Goal: Find specific page/section: Find specific page/section

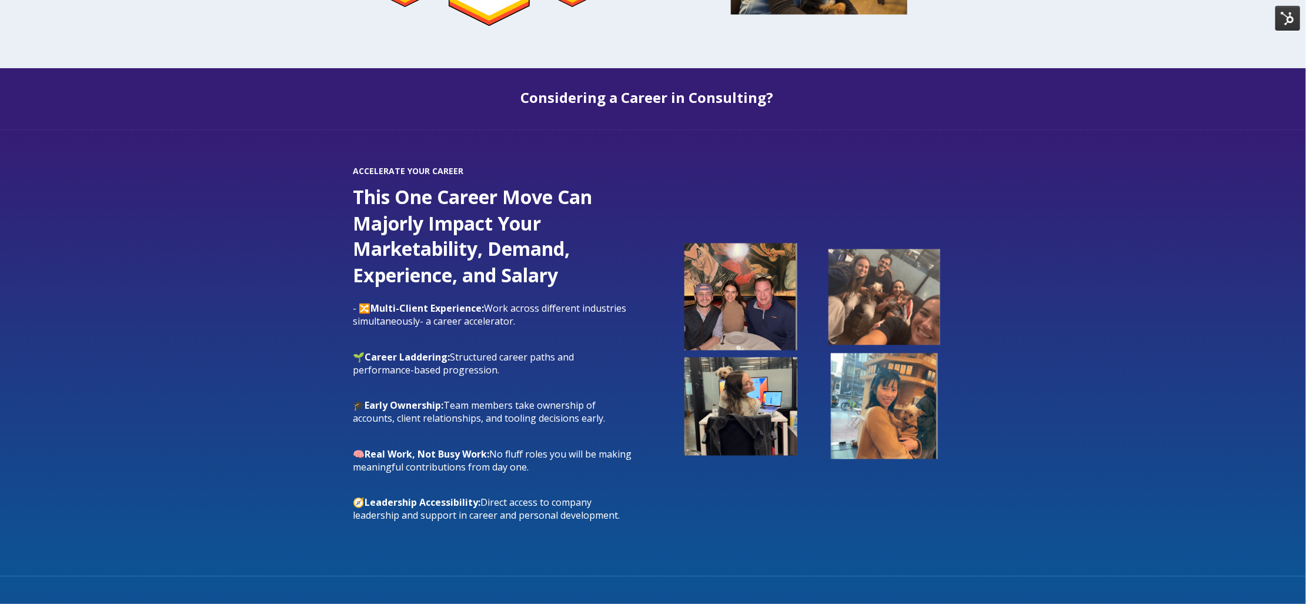
scroll to position [1064, 0]
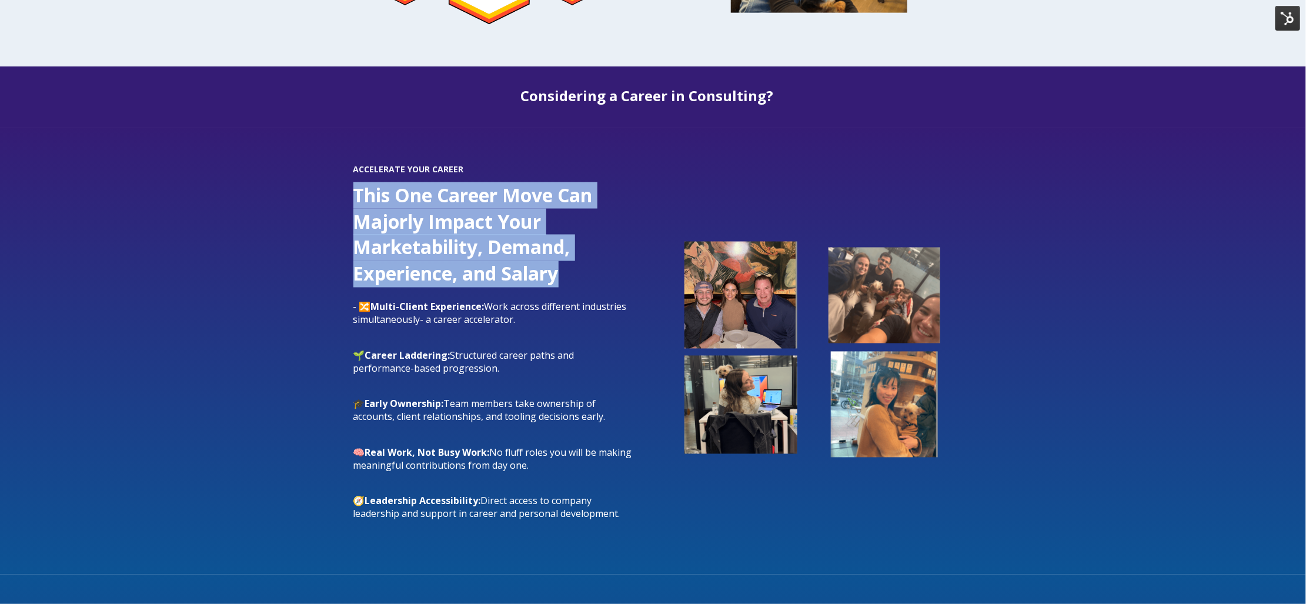
drag, startPoint x: 571, startPoint y: 271, endPoint x: 345, endPoint y: 193, distance: 238.7
click at [345, 193] on div "ACCELERATE YOUR CAREER This One Career Move Can Majorly Impact Your Marketabili…" at bounding box center [493, 351] width 303 height 376
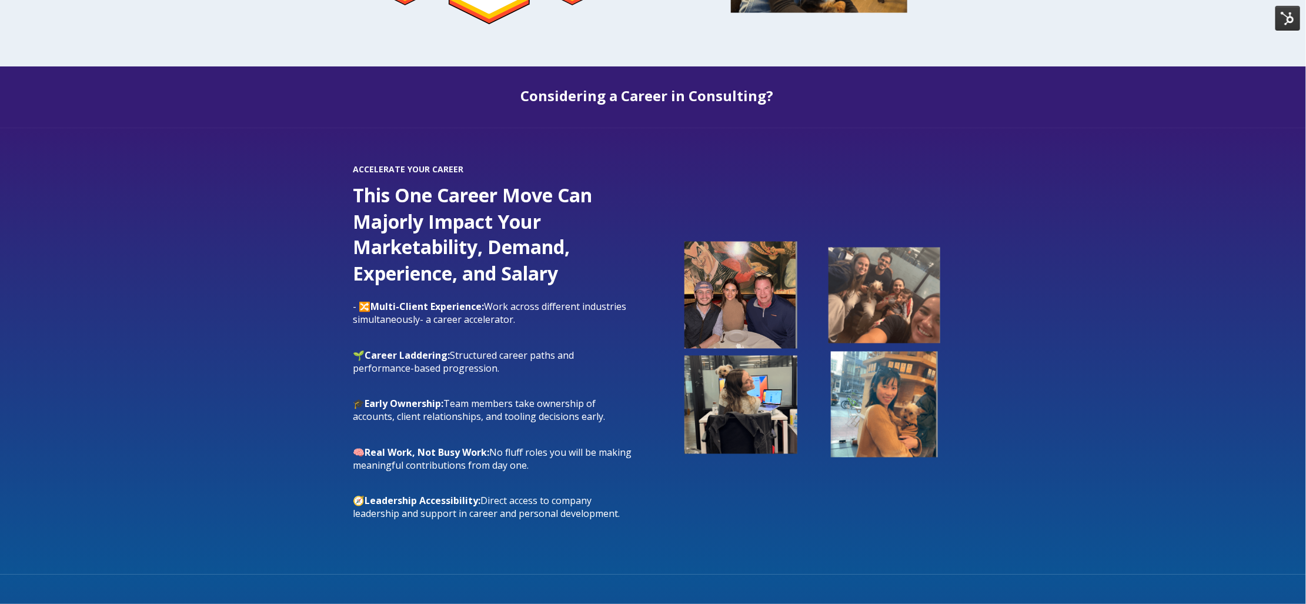
click at [266, 368] on div "ACCELERATE YOUR CAREER This One Career Move Can Majorly Impact Your Marketabili…" at bounding box center [653, 351] width 1306 height 446
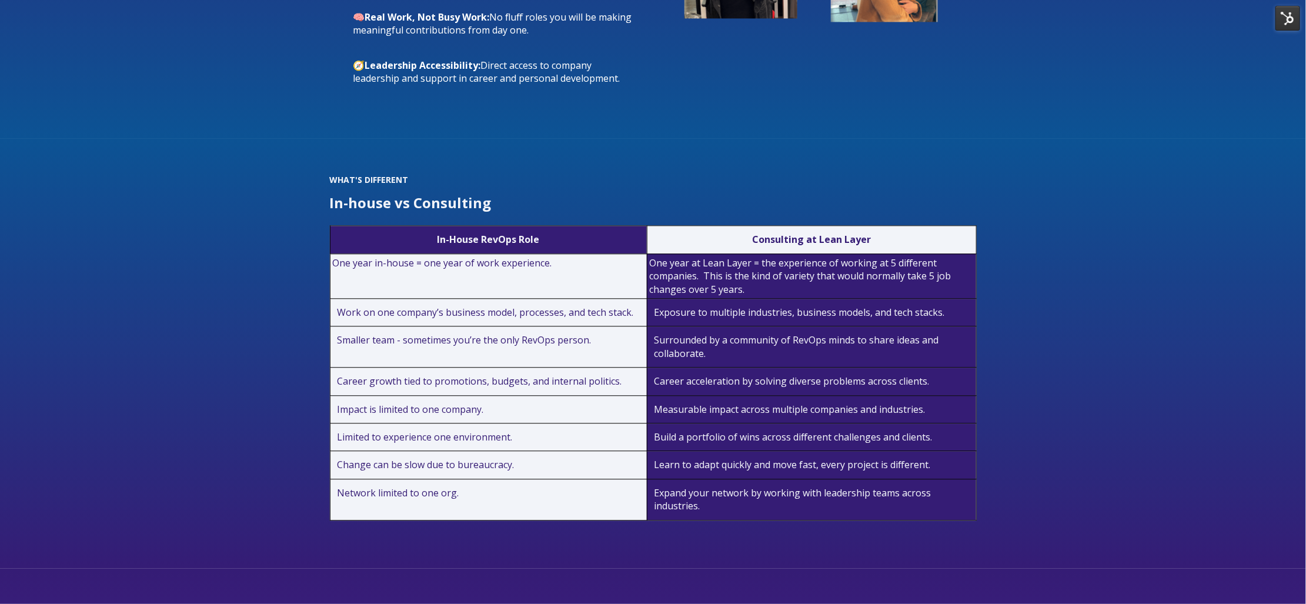
scroll to position [1512, 0]
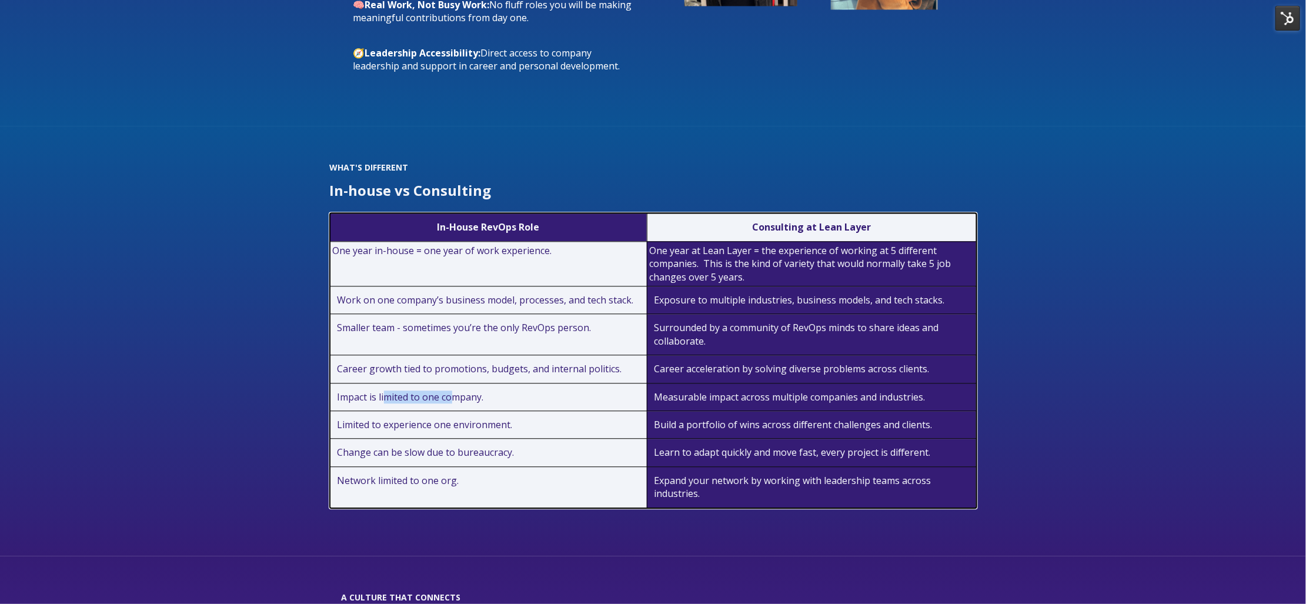
drag, startPoint x: 384, startPoint y: 383, endPoint x: 452, endPoint y: 382, distance: 68.2
click at [452, 390] on span "Impact is limited to one company." at bounding box center [410, 396] width 146 height 13
drag, startPoint x: 665, startPoint y: 380, endPoint x: 933, endPoint y: 379, distance: 268.1
click at [933, 383] on td "Measurable impact across multiple companies and industries." at bounding box center [811, 397] width 329 height 28
click at [824, 494] on div "WHAT'S DIFFERENT In-house vs Consulting In-House RevOps Role Consulting at Lean…" at bounding box center [653, 341] width 647 height 359
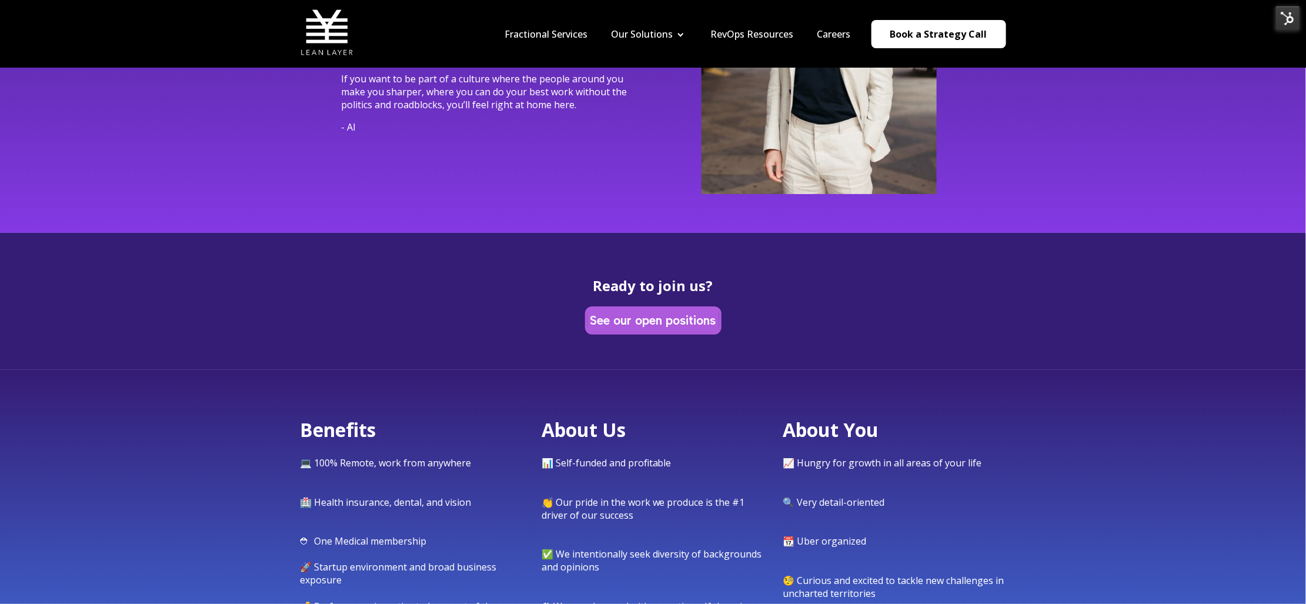
scroll to position [4456, 0]
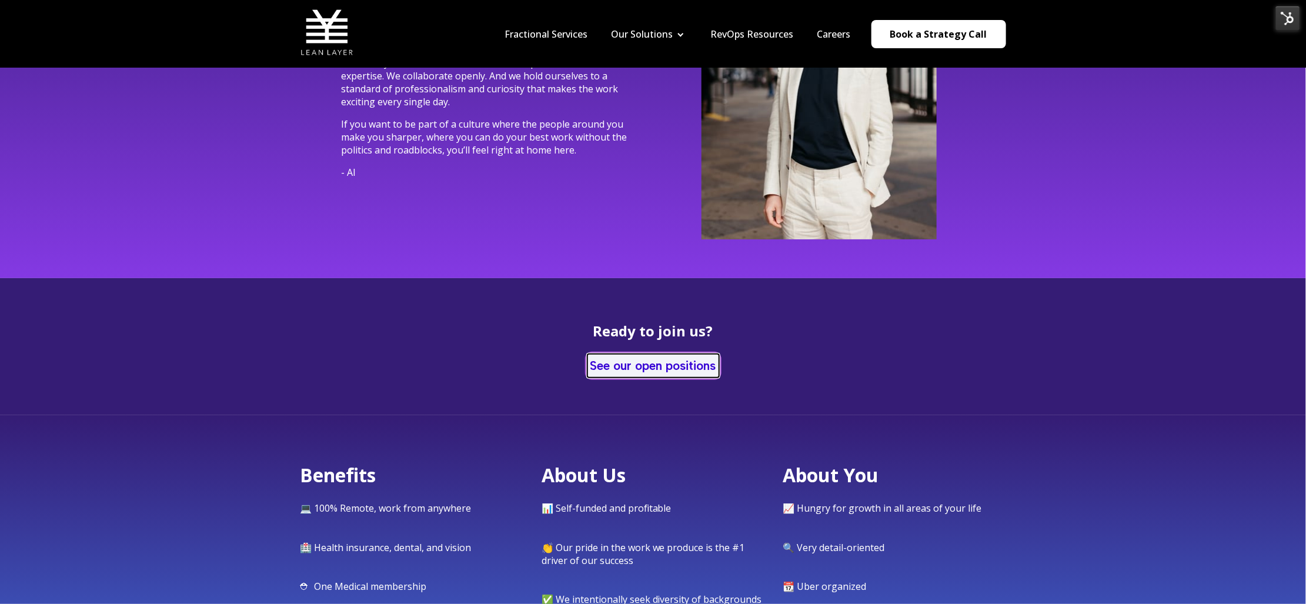
click at [651, 356] on link "See our open positions" at bounding box center [653, 365] width 132 height 23
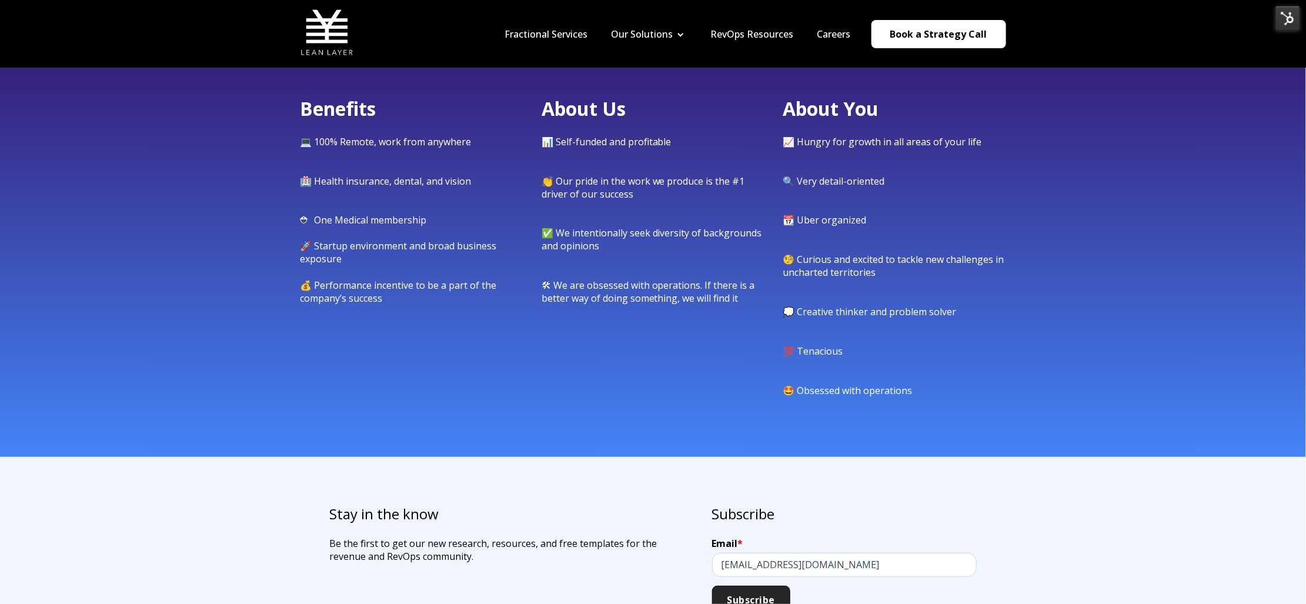
scroll to position [4776, 0]
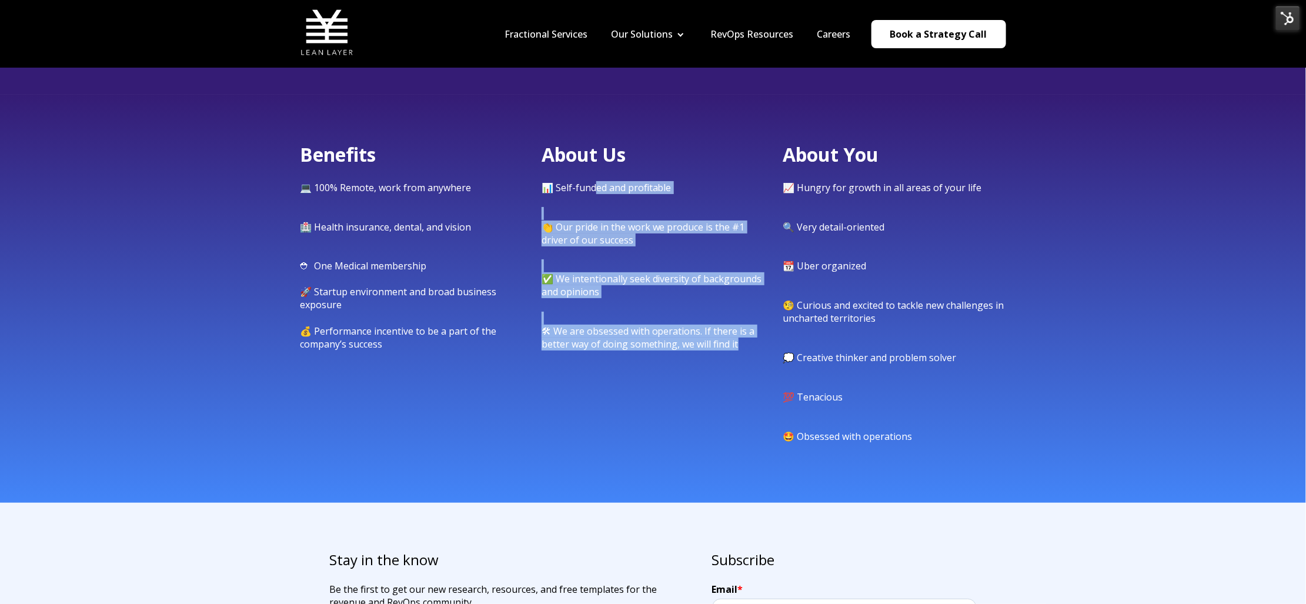
drag, startPoint x: 593, startPoint y: 166, endPoint x: 626, endPoint y: 376, distance: 212.5
click at [626, 376] on div "Benefits 💻 100% Remote, work from anywhere 🏥 Health insurance, dental, and visi…" at bounding box center [652, 299] width 705 height 314
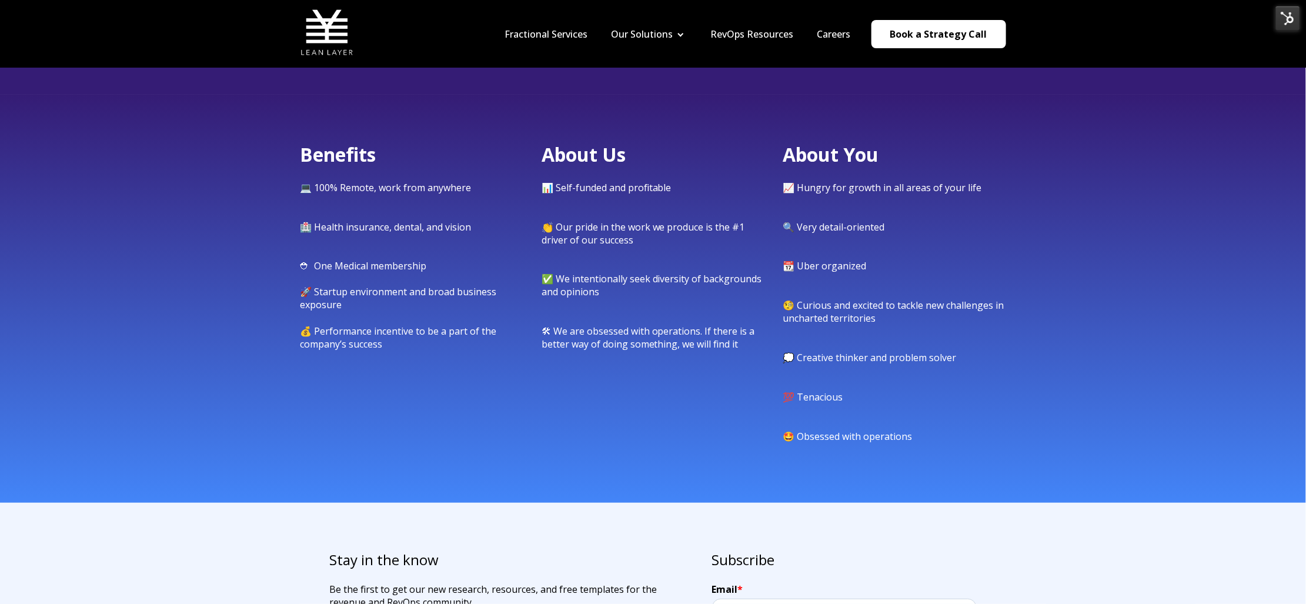
click at [626, 376] on div "Benefits 💻 100% Remote, work from anywhere 🏥 Health insurance, dental, and visi…" at bounding box center [652, 299] width 705 height 314
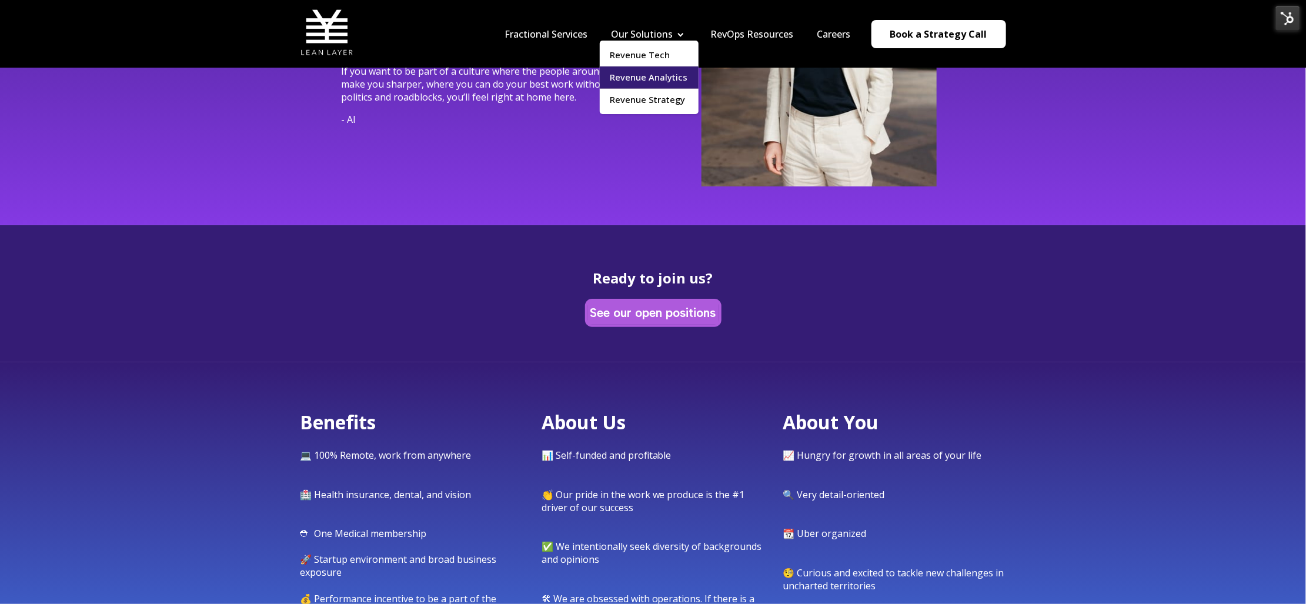
scroll to position [4502, 0]
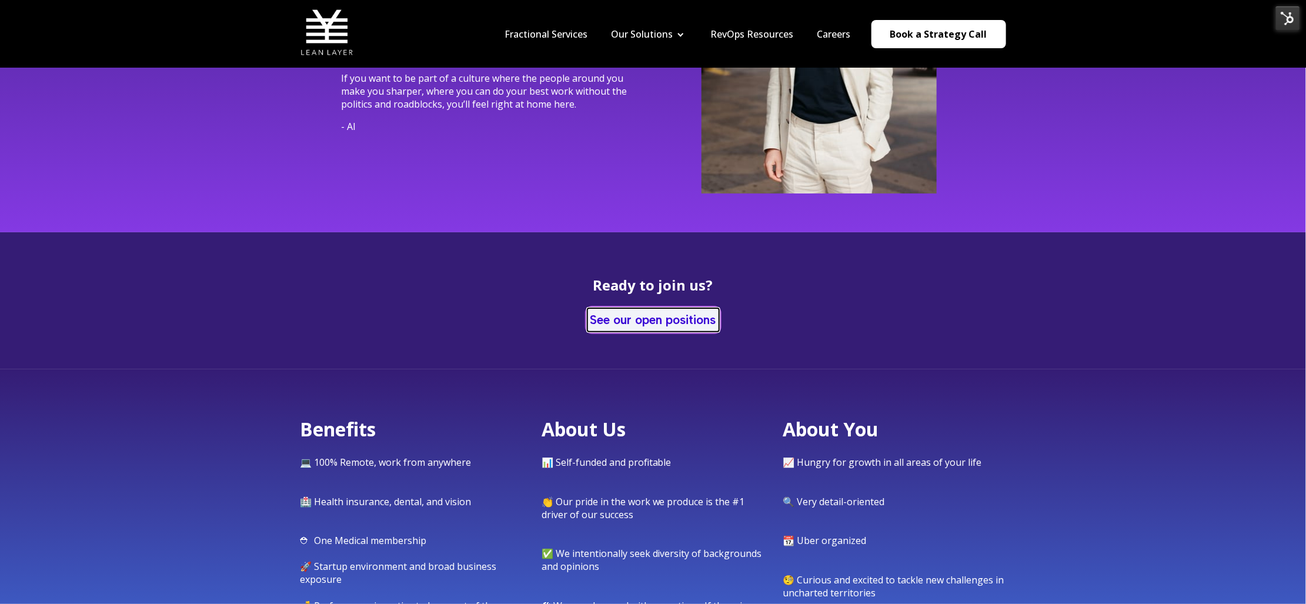
click at [641, 308] on link "See our open positions" at bounding box center [653, 319] width 132 height 23
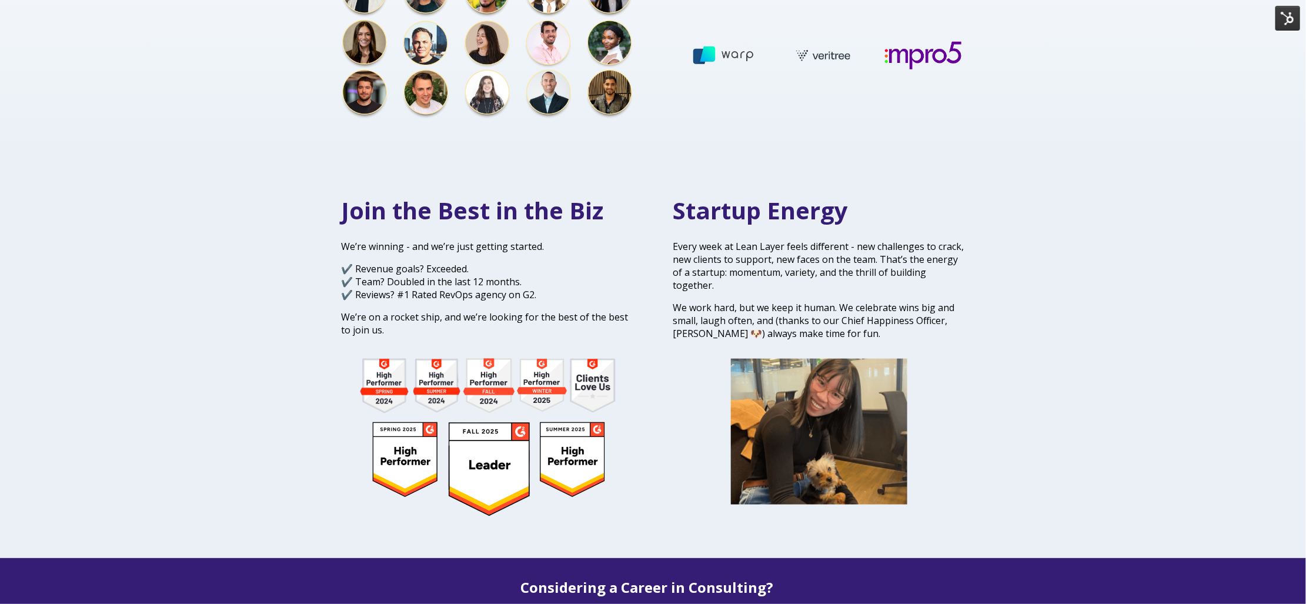
scroll to position [576, 0]
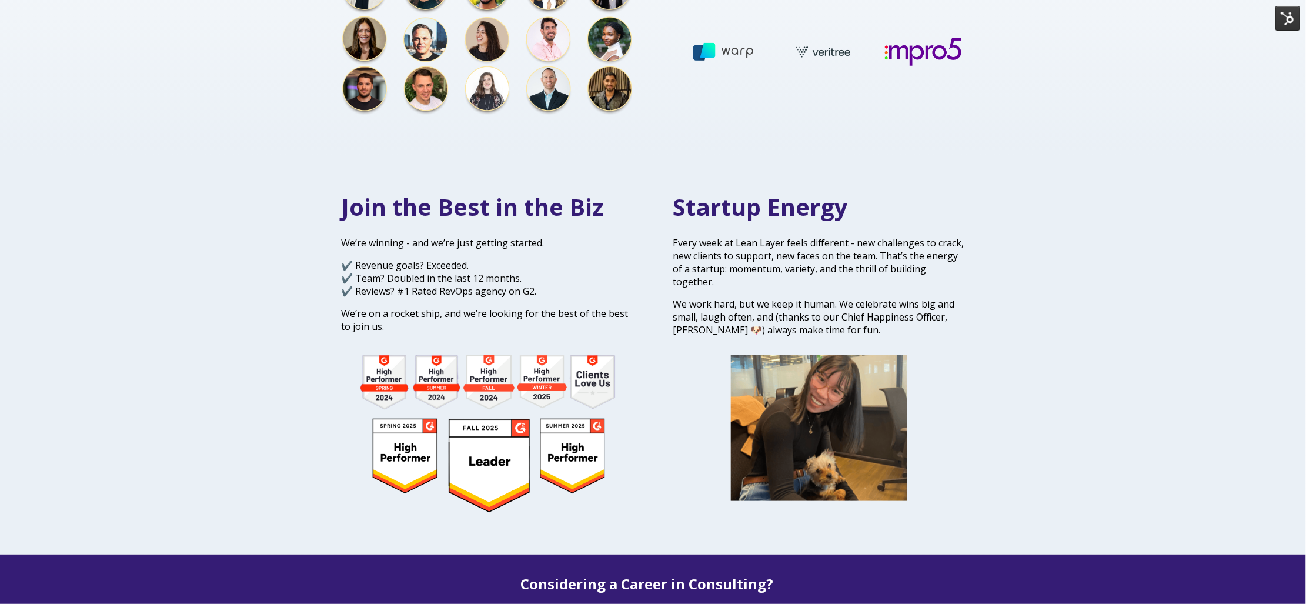
click at [490, 419] on img at bounding box center [488, 434] width 292 height 164
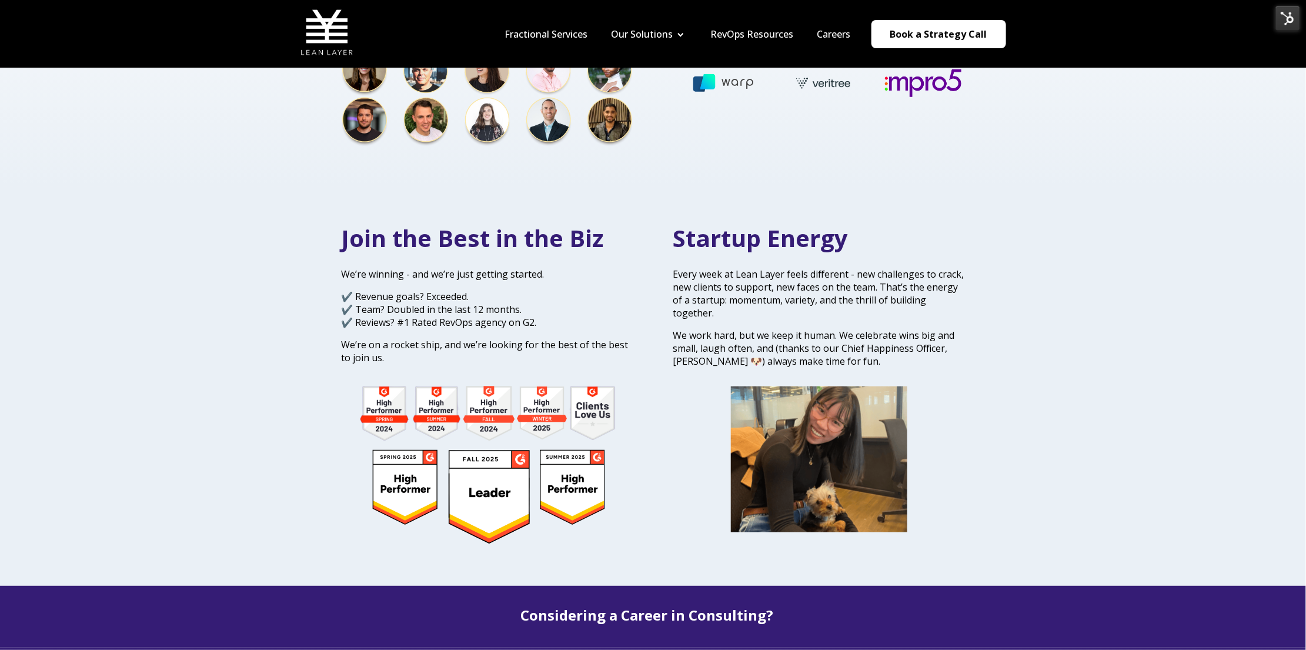
scroll to position [0, 0]
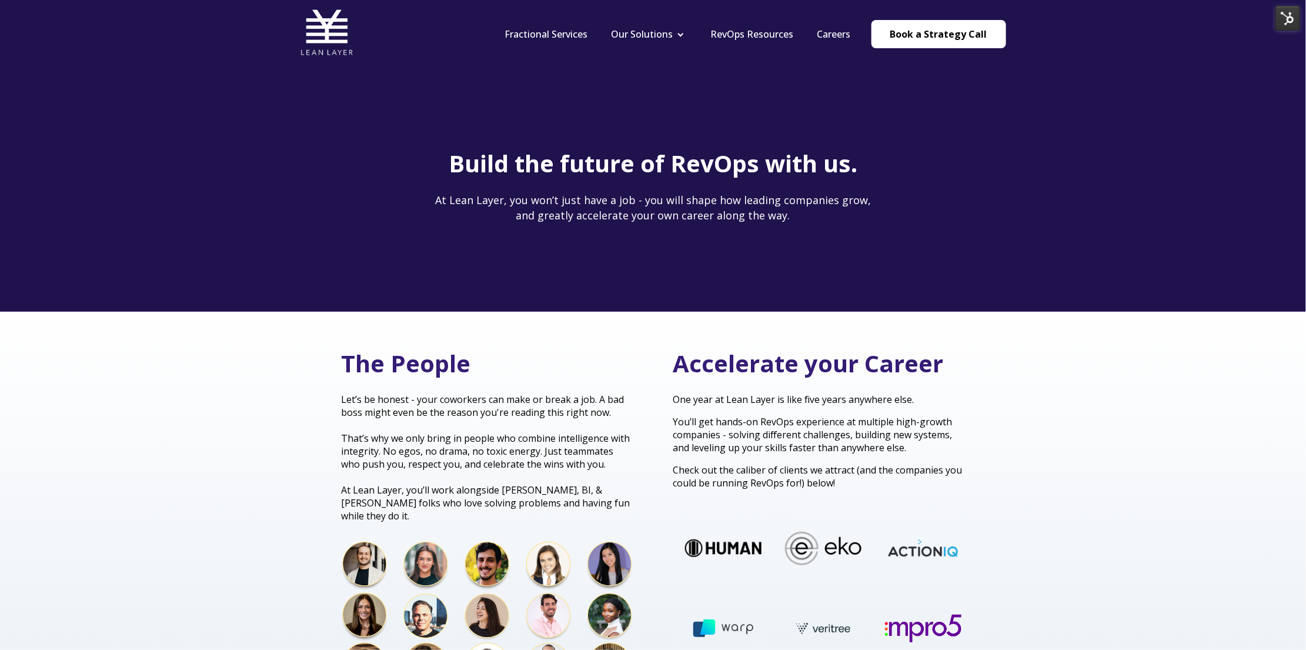
click at [1289, 21] on img at bounding box center [1287, 18] width 25 height 25
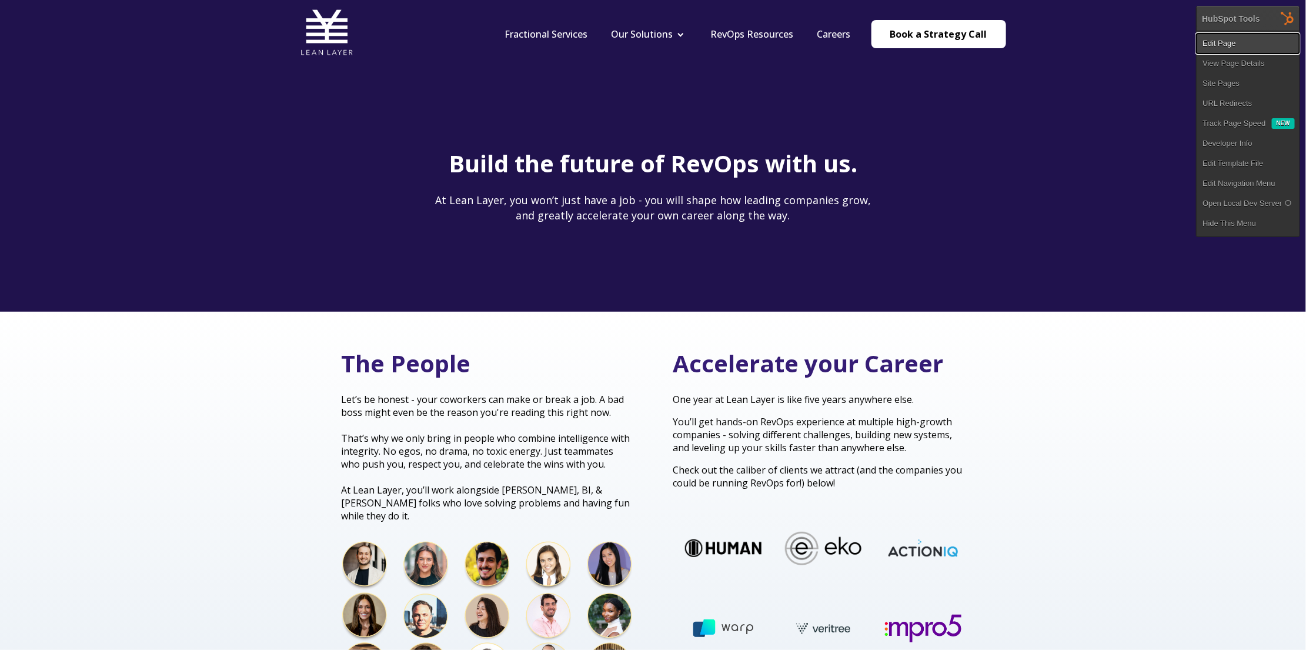
click at [1244, 50] on link "Edit Page" at bounding box center [1247, 44] width 103 height 20
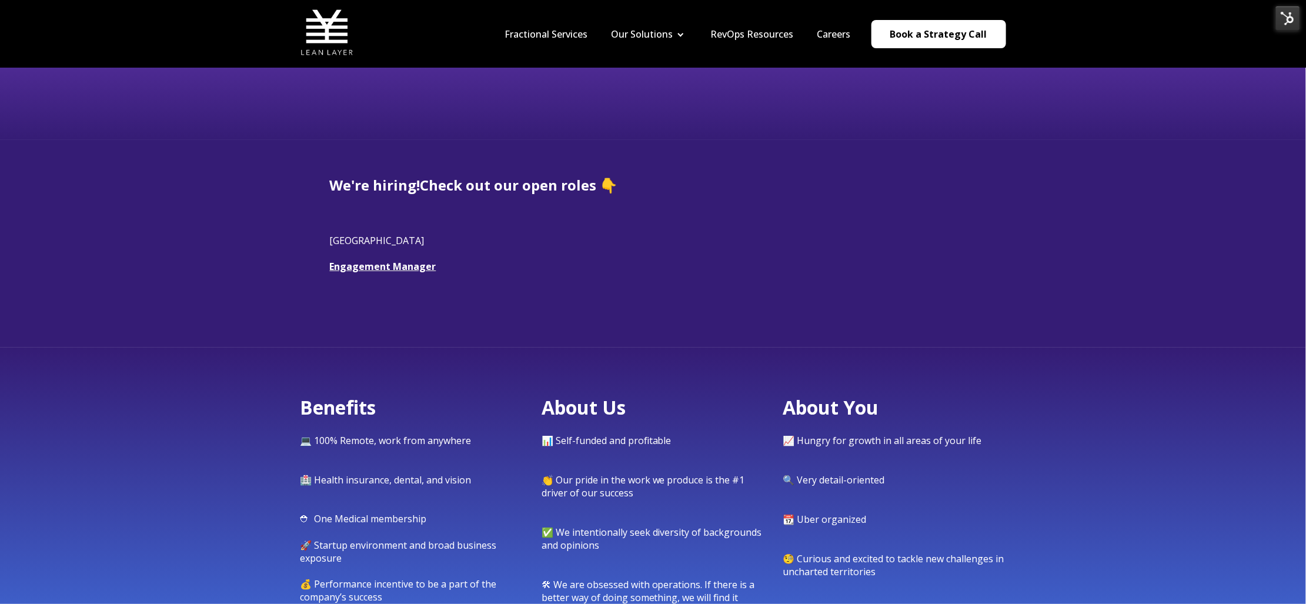
scroll to position [116, 0]
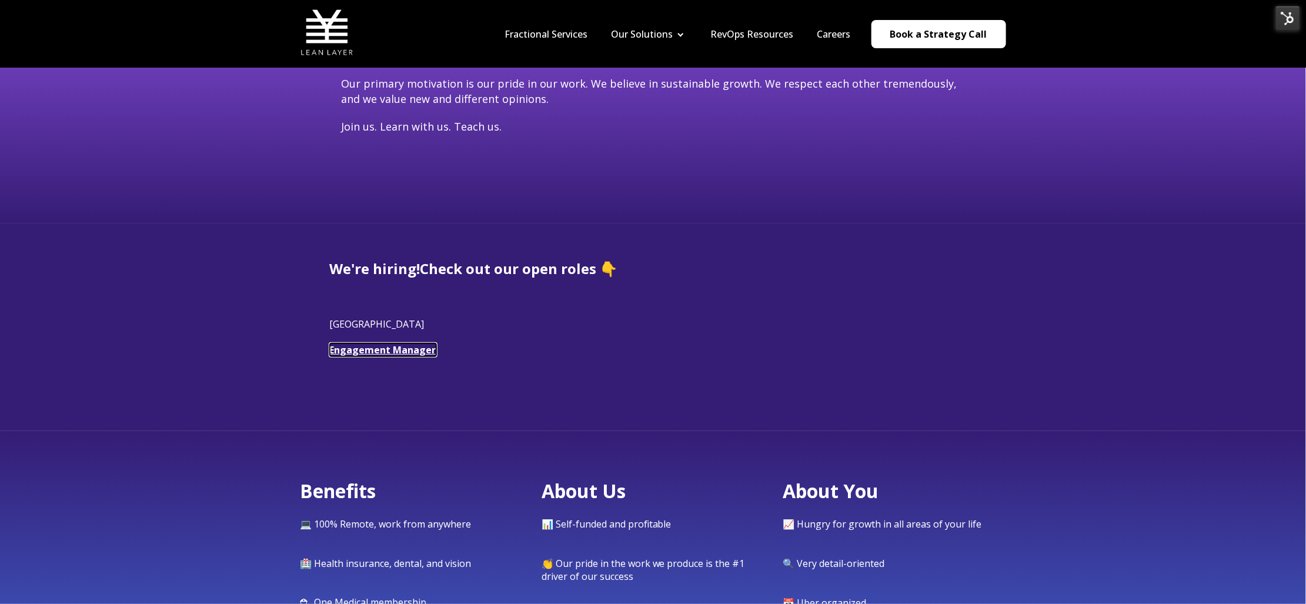
click at [409, 350] on link "Engagement Manager" at bounding box center [383, 349] width 106 height 13
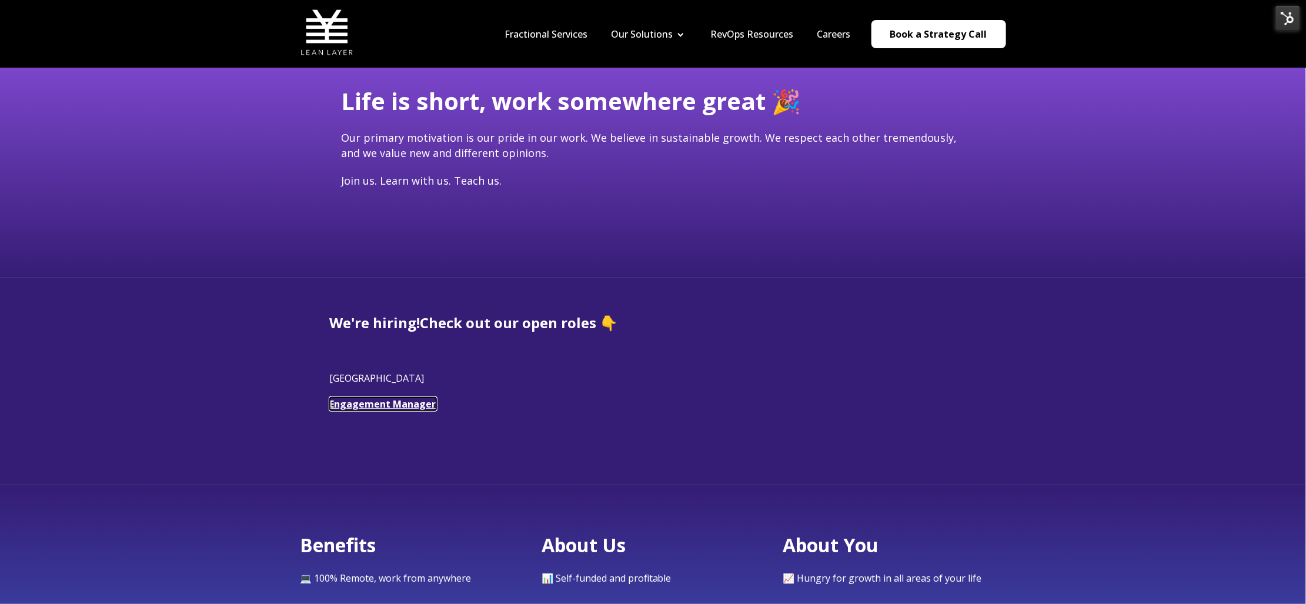
scroll to position [0, 0]
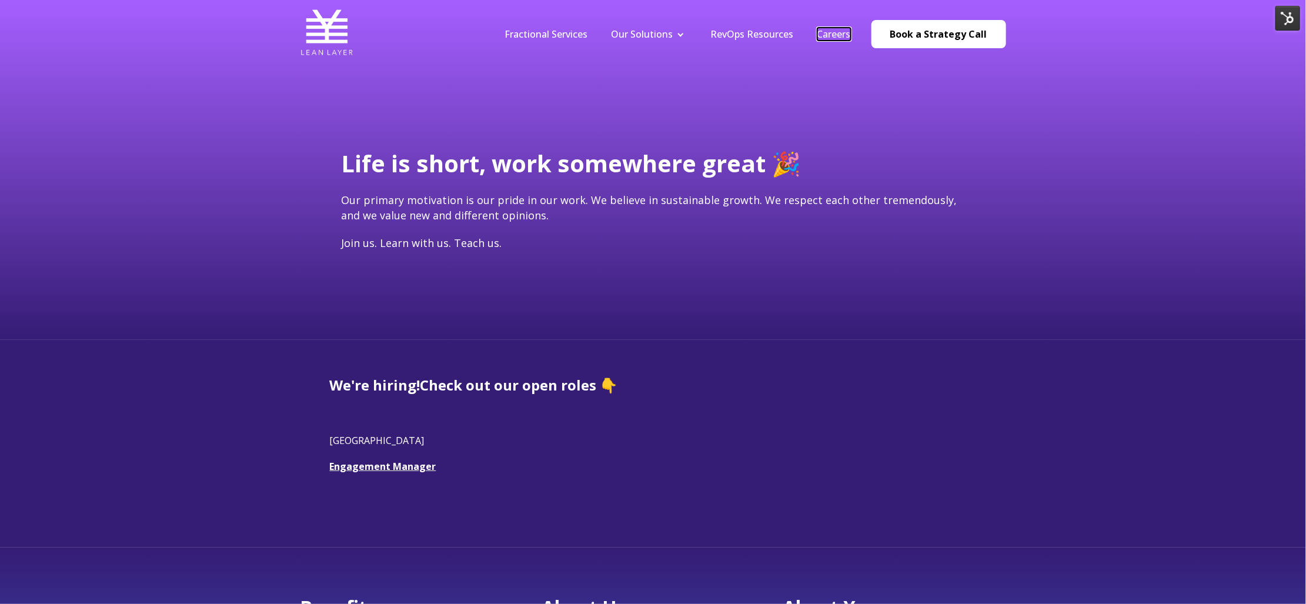
click at [833, 31] on link "Careers" at bounding box center [834, 34] width 34 height 13
